Goal: Navigation & Orientation: Find specific page/section

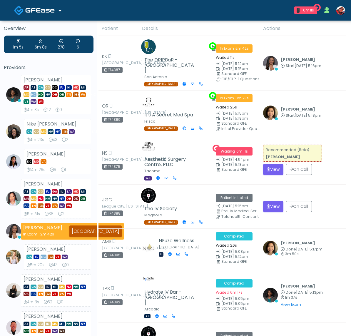
scroll to position [3, 0]
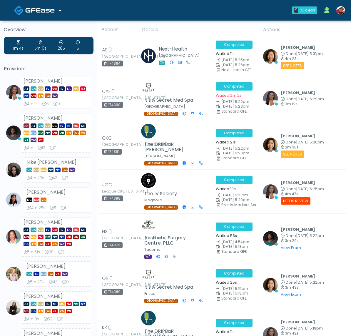
click at [62, 7] on div "Docovia Staffing GFEase LiveConnect" at bounding box center [37, 10] width 71 height 19
click at [60, 10] on icon at bounding box center [59, 10] width 3 height 5
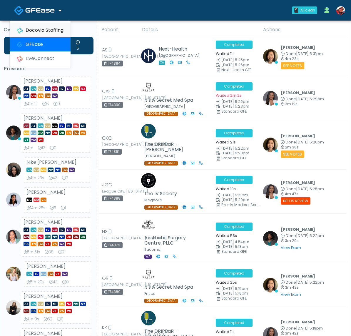
click at [55, 28] on link "Docovia Staffing" at bounding box center [40, 30] width 61 height 14
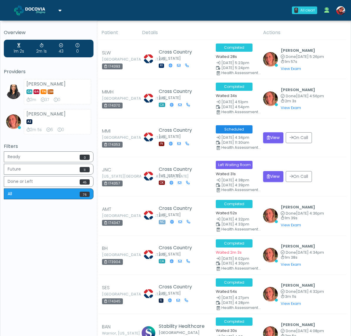
click at [59, 7] on link at bounding box center [37, 10] width 47 height 19
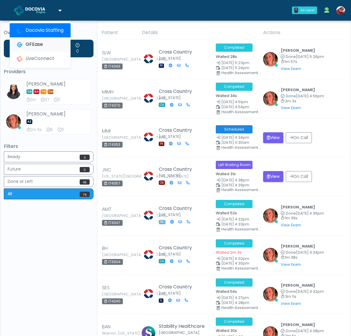
click at [53, 41] on link "GFEase" at bounding box center [40, 44] width 61 height 14
